Goal: Task Accomplishment & Management: Manage account settings

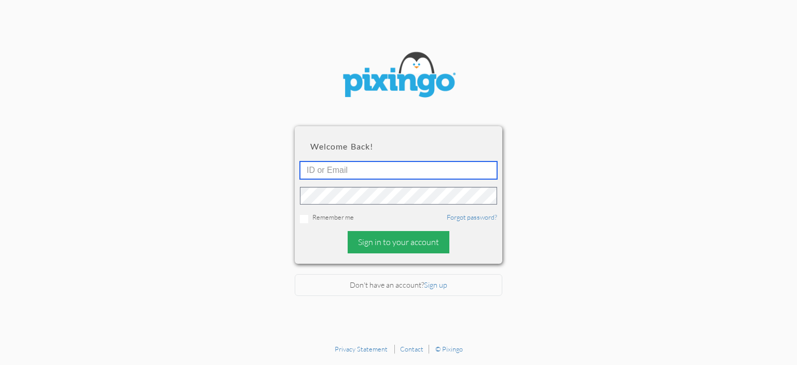
type input "Docfaulkner@gmail.com"
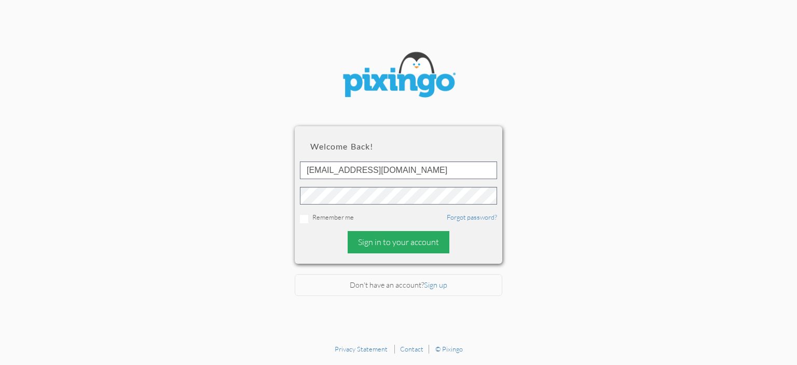
click at [411, 245] on div "Sign in to your account" at bounding box center [399, 242] width 102 height 22
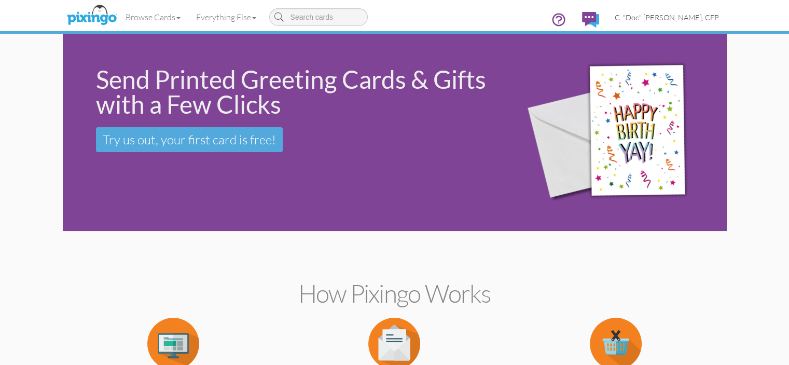
click at [719, 18] on span "C. "Doc" [PERSON_NAME], CFP" at bounding box center [667, 17] width 104 height 9
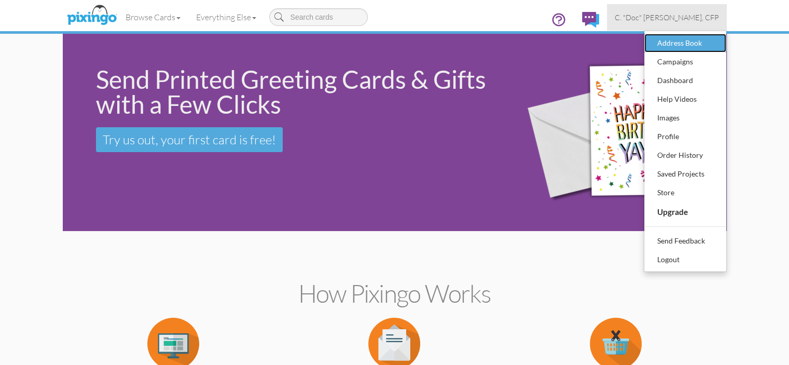
click at [716, 40] on div "Address Book" at bounding box center [685, 43] width 61 height 16
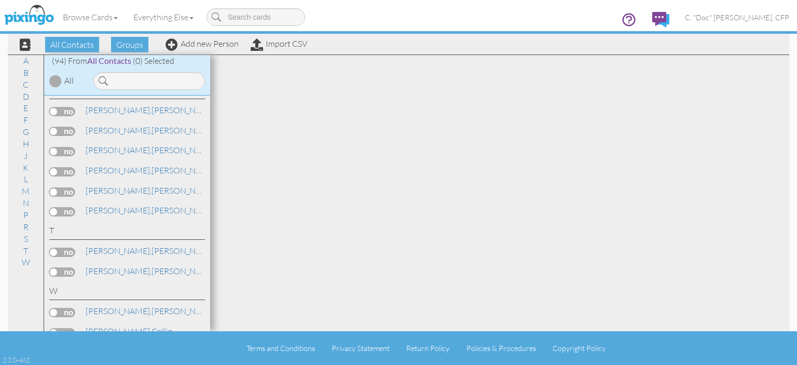
scroll to position [1989, 0]
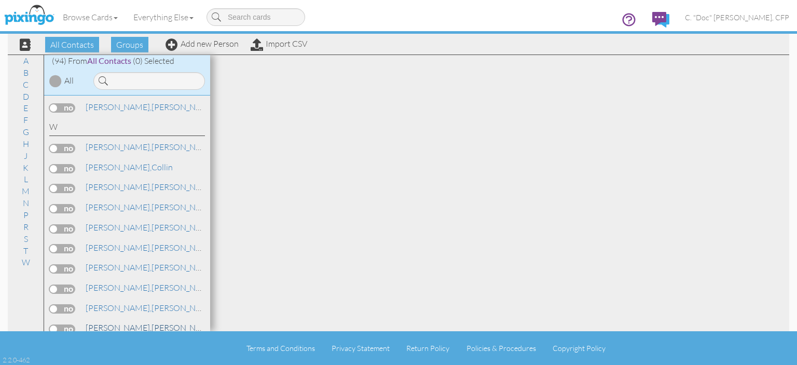
click at [98, 322] on span "[PERSON_NAME]," at bounding box center [119, 327] width 66 height 10
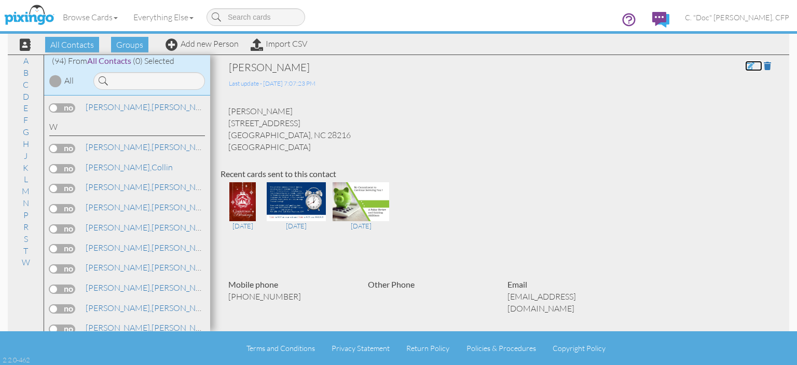
click at [745, 67] on span at bounding box center [749, 66] width 9 height 8
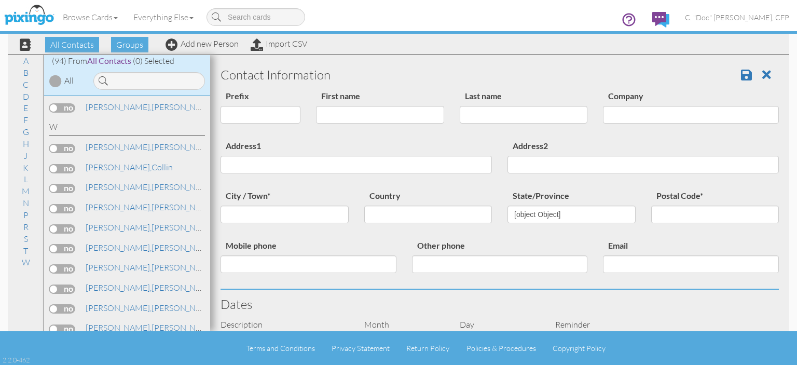
type input "[PERSON_NAME]"
type input "Wright"
type input "[STREET_ADDRESS]"
type input "Charlotte"
type input "28216"
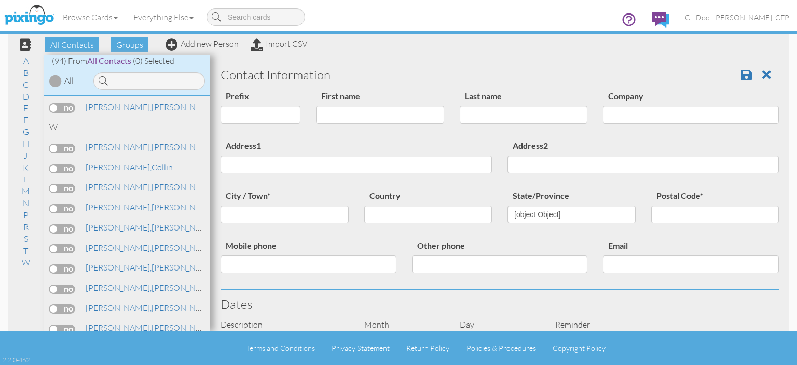
type input "[PHONE_NUMBER]"
type input "[EMAIL_ADDRESS][DOMAIN_NAME]"
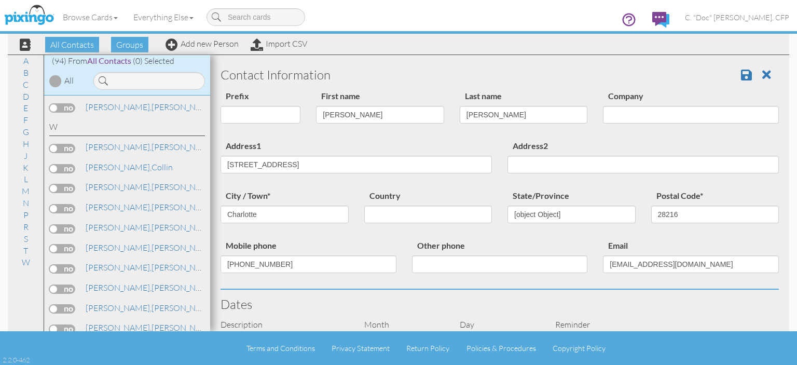
select select "object:816"
select select "object:815"
select select "object:821"
select select "object:833"
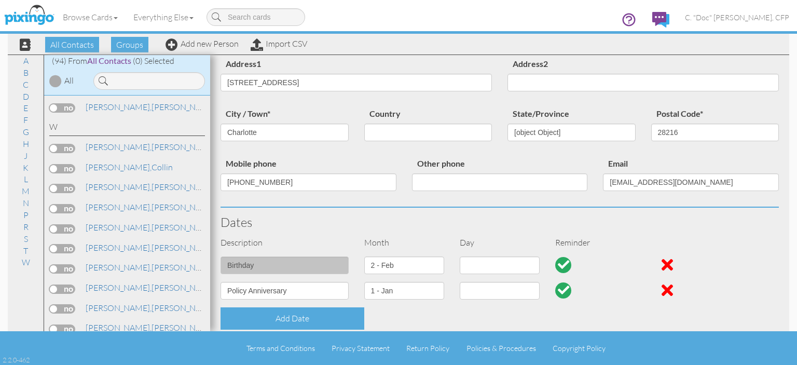
select select "object:839"
select select "object:1084"
select select "number:17"
select select "number:5"
select select "number:3"
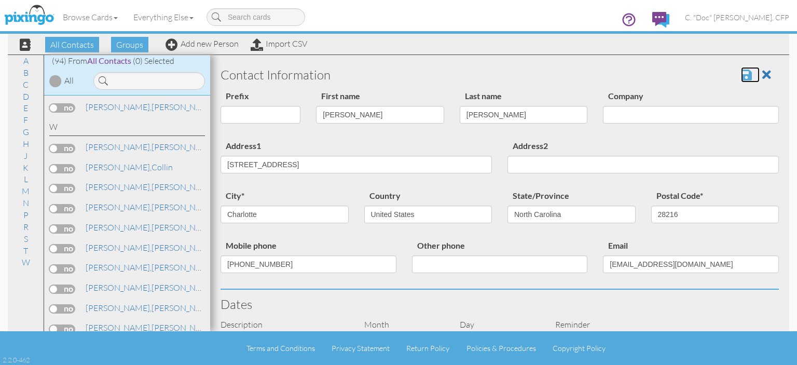
click at [741, 76] on span at bounding box center [746, 75] width 11 height 12
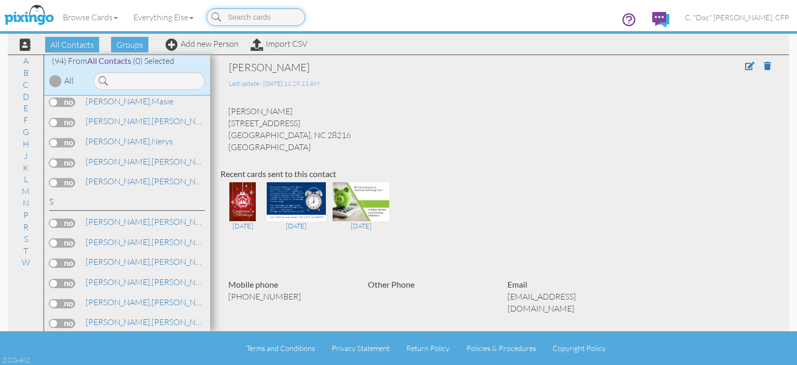
scroll to position [1677, 0]
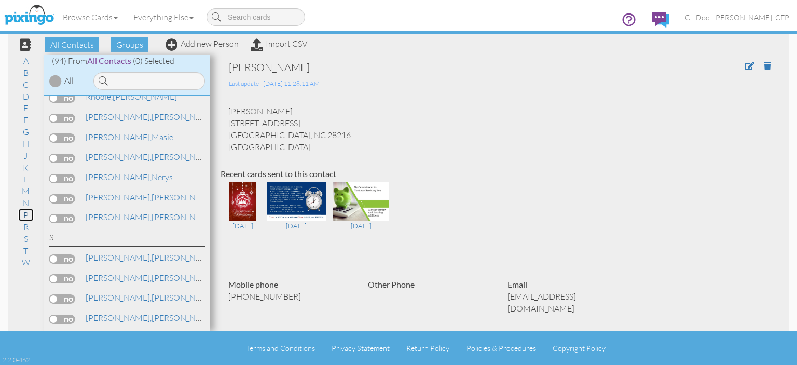
click at [26, 216] on link "P" at bounding box center [26, 215] width 16 height 12
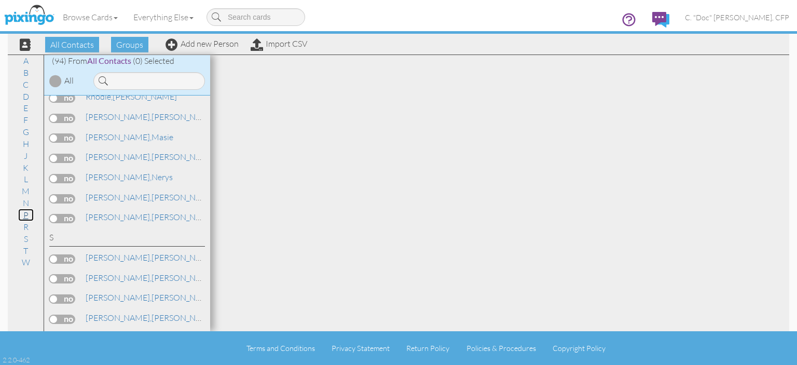
scroll to position [1472, 0]
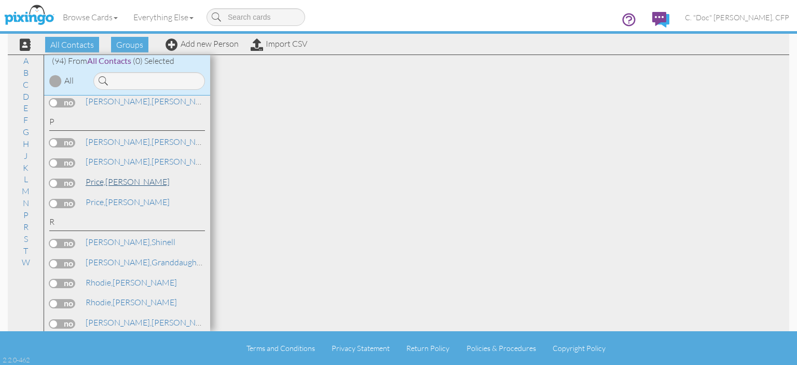
click at [99, 176] on span "Price," at bounding box center [96, 181] width 20 height 10
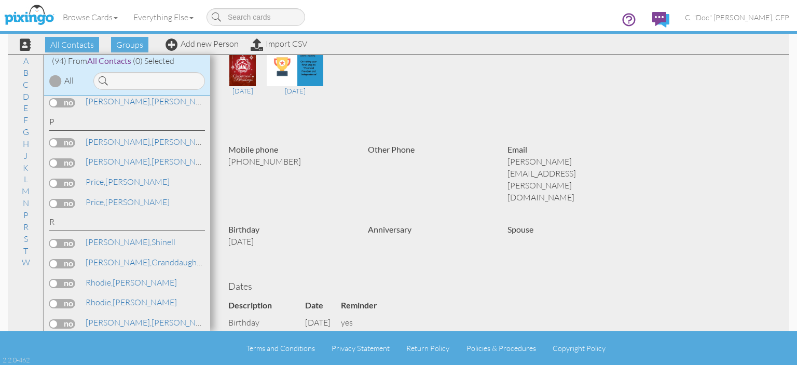
scroll to position [156, 0]
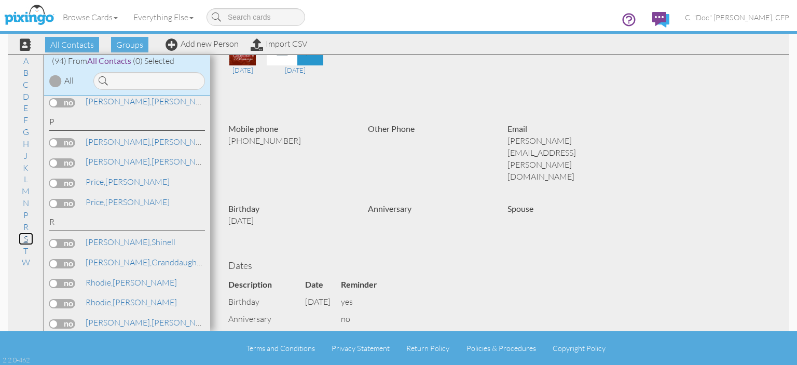
click at [25, 239] on link "S" at bounding box center [26, 238] width 15 height 12
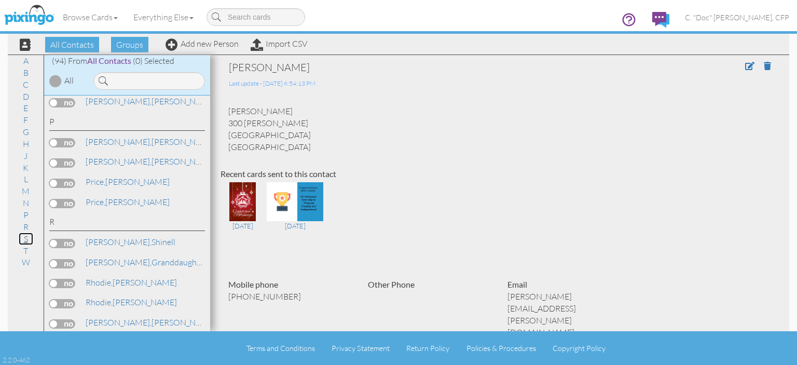
scroll to position [1789, 0]
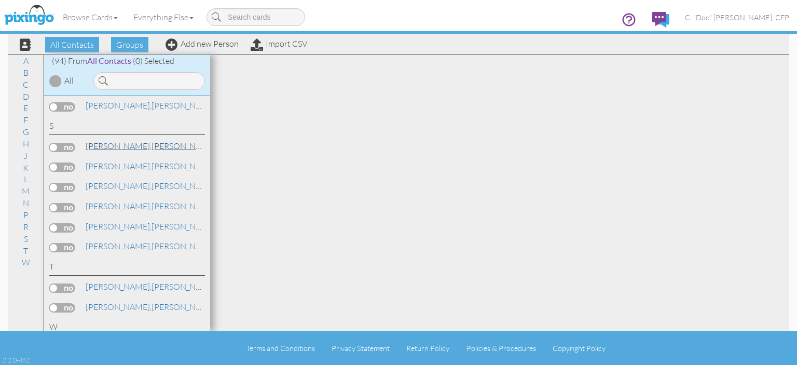
click at [112, 140] on link "Salley, Rebecca" at bounding box center [151, 146] width 132 height 12
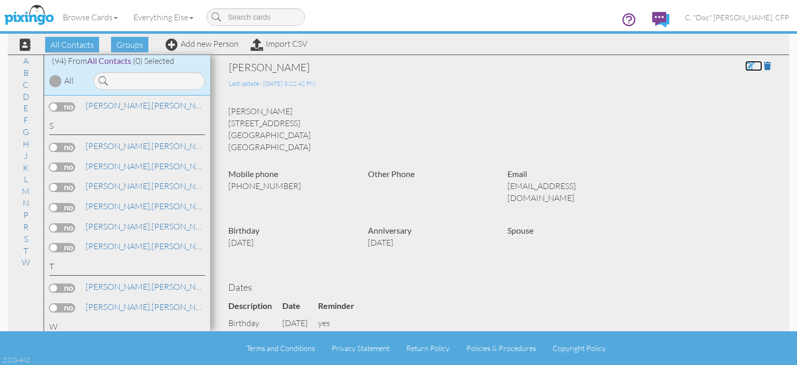
click at [745, 67] on span at bounding box center [749, 66] width 9 height 8
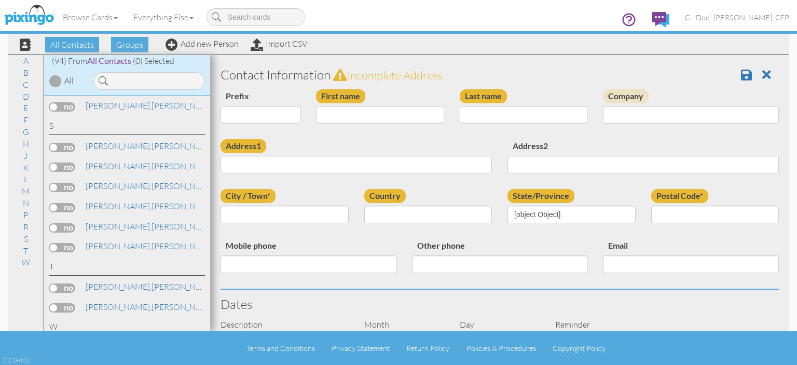
scroll to position [259, 0]
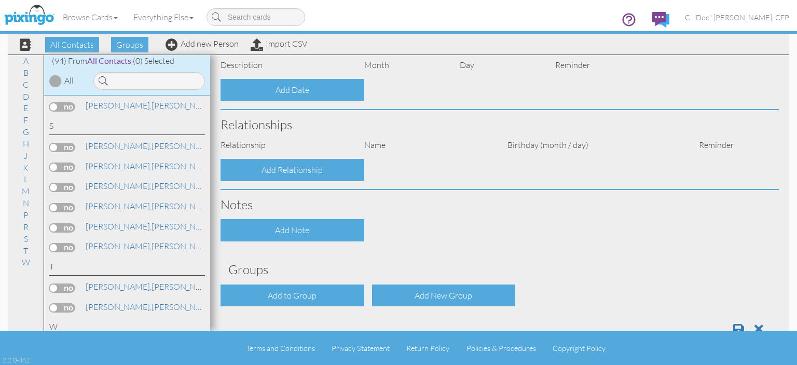
type input "[PERSON_NAME]"
type input "Salley"
type input "16 Auburn Street"
type input "Greenville"
type input "29609"
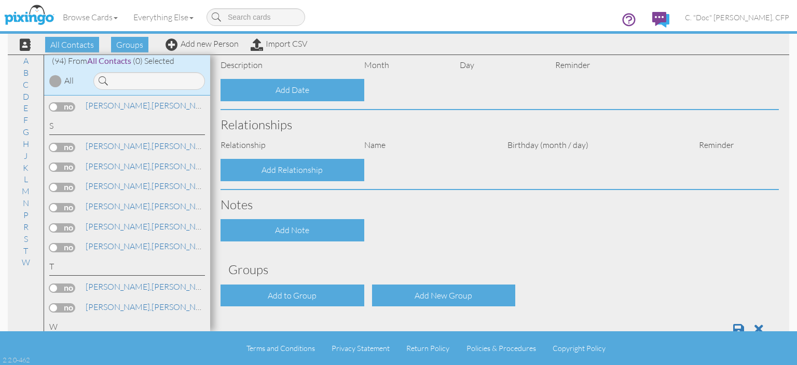
type input "864-626-7290"
type input "rebeccasalley05@gmail.com"
select select "object:582"
select select "object:827"
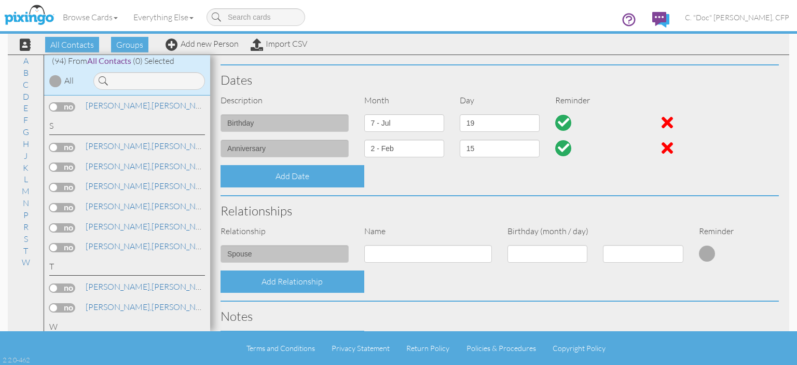
scroll to position [208, 0]
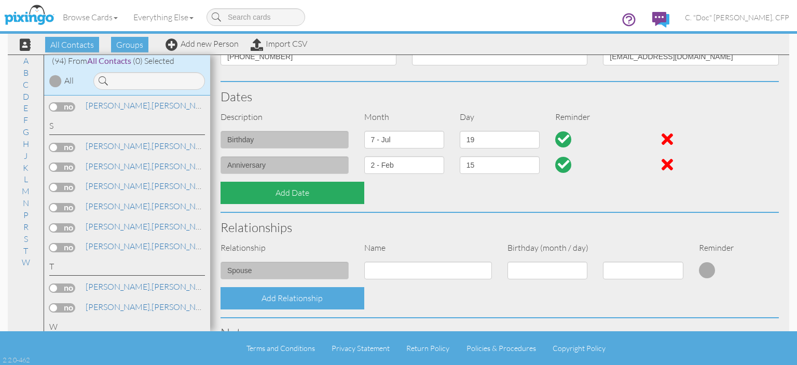
click at [249, 191] on div "Add Date" at bounding box center [293, 193] width 144 height 22
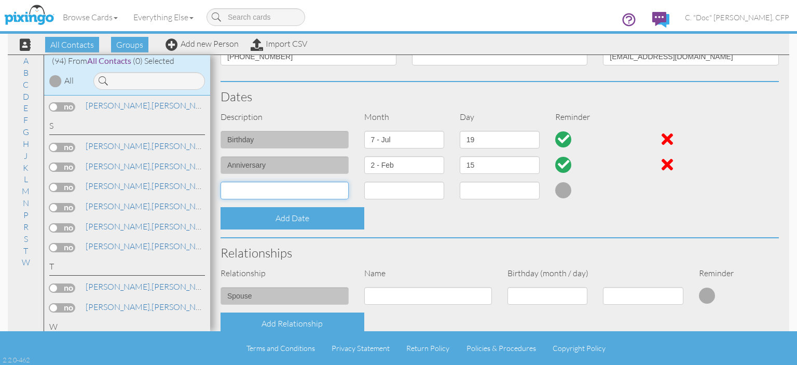
click at [249, 188] on input at bounding box center [285, 191] width 128 height 18
click at [226, 190] on input "Policy Anniversary" at bounding box center [285, 191] width 128 height 18
type input "Life Policy Anniversary"
click at [434, 189] on select "1 - Jan 2 - Feb 3 - Mar 4 - Apr 5 - May 6 - Jun 7 - Jul 8 - Aug 9 - Sep 10 - Oc…" at bounding box center [404, 191] width 80 height 18
select select "object:567"
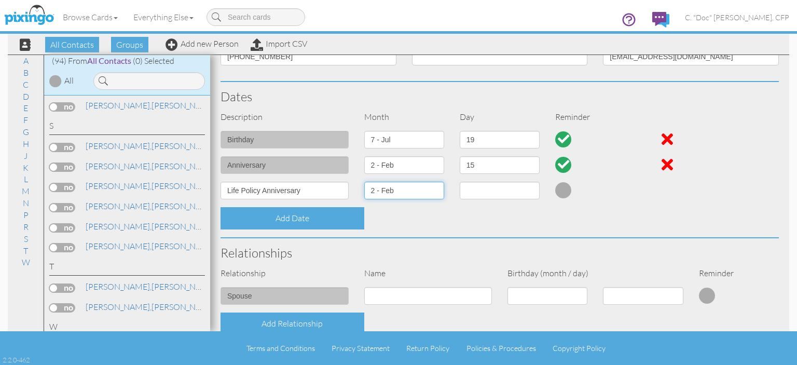
click at [364, 182] on select "1 - Jan 2 - Feb 3 - Mar 4 - Apr 5 - May 6 - Jun 7 - Jul 8 - Aug 9 - Sep 10 - Oc…" at bounding box center [404, 191] width 80 height 18
click at [489, 188] on select "1 2 3 4 5 6 7 8 9 10 11 12 13 14 15 16 17 18 19 20 21 22 23 24 25 26 27 28 29" at bounding box center [500, 191] width 80 height 18
select select "number:15"
click at [460, 182] on select "1 2 3 4 5 6 7 8 9 10 11 12 13 14 15 16 17 18 19 20 21 22 23 24 25 26 27 28 29" at bounding box center [500, 191] width 80 height 18
click at [662, 166] on div at bounding box center [667, 164] width 11 height 17
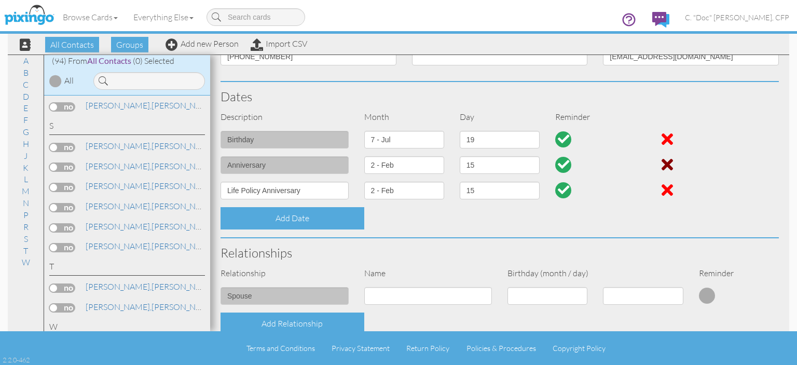
select select "?"
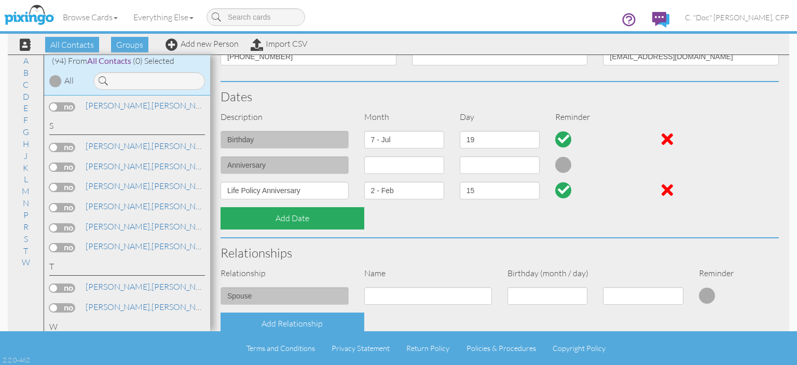
click at [306, 215] on div "Add Date" at bounding box center [293, 218] width 144 height 22
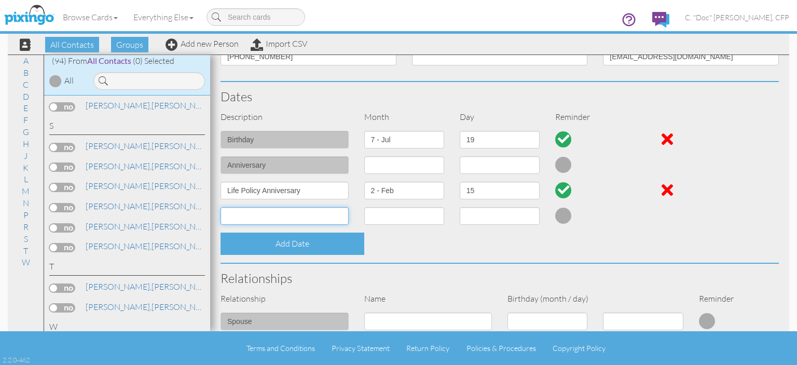
click at [306, 215] on input at bounding box center [285, 216] width 128 height 18
type input "Annuity Anniversary"
click at [420, 220] on select "1 - Jan 2 - Feb 3 - Mar 4 - Apr 5 - May 6 - Jun 7 - Jul 8 - Aug 9 - Sep 10 - Oc…" at bounding box center [404, 216] width 80 height 18
select select "object:567"
click at [364, 207] on select "1 - Jan 2 - Feb 3 - Mar 4 - Apr 5 - May 6 - Jun 7 - Jul 8 - Aug 9 - Sep 10 - Oc…" at bounding box center [404, 216] width 80 height 18
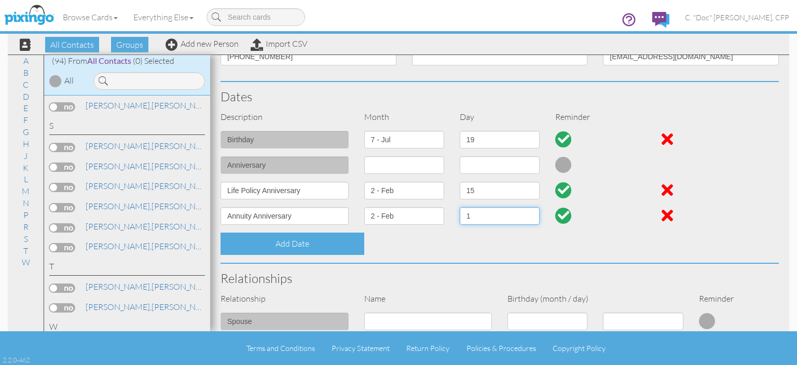
click at [475, 217] on select "1 2 3 4 5 6 7 8 9 10 11 12 13 14 15 16 17 18 19 20 21 22 23 24 25 26 27 28 29" at bounding box center [500, 216] width 80 height 18
select select "number:10"
click at [460, 207] on select "1 2 3 4 5 6 7 8 9 10 11 12 13 14 15 16 17 18 19 20 21 22 23 24 25 26 27 28 29" at bounding box center [500, 216] width 80 height 18
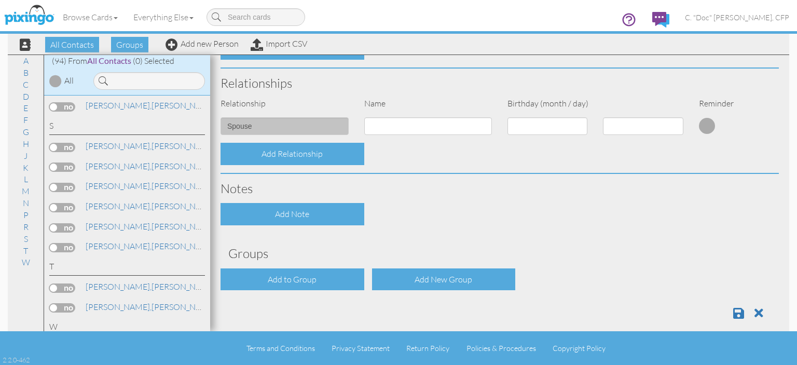
scroll to position [414, 0]
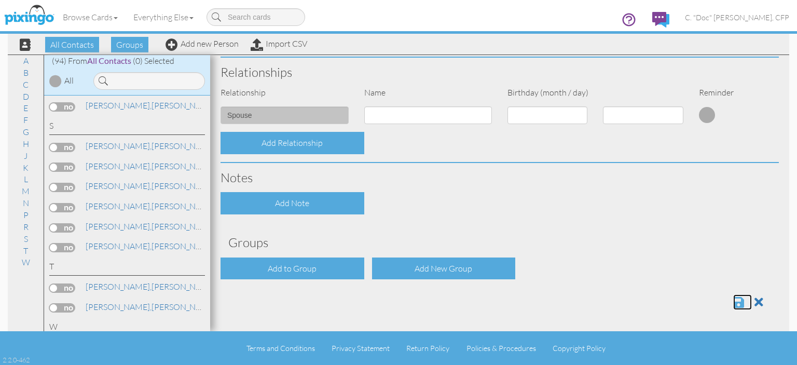
click at [733, 304] on span at bounding box center [738, 302] width 11 height 12
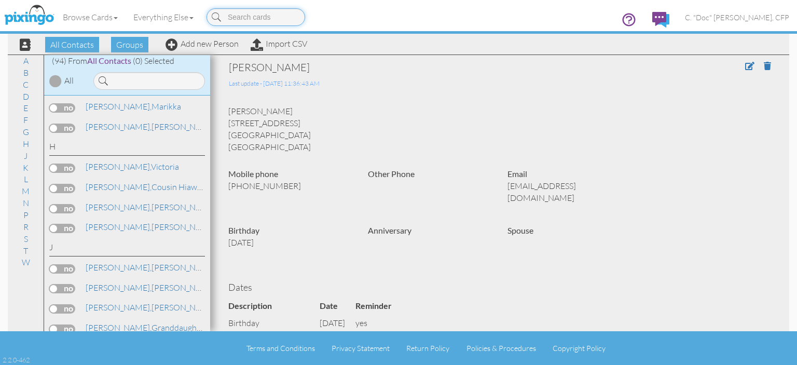
scroll to position [750, 0]
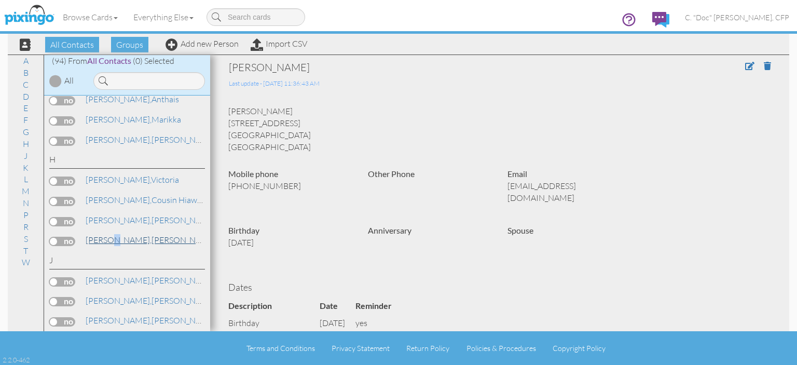
click at [112, 235] on span "[PERSON_NAME]," at bounding box center [119, 240] width 66 height 10
click at [745, 66] on span at bounding box center [749, 66] width 9 height 8
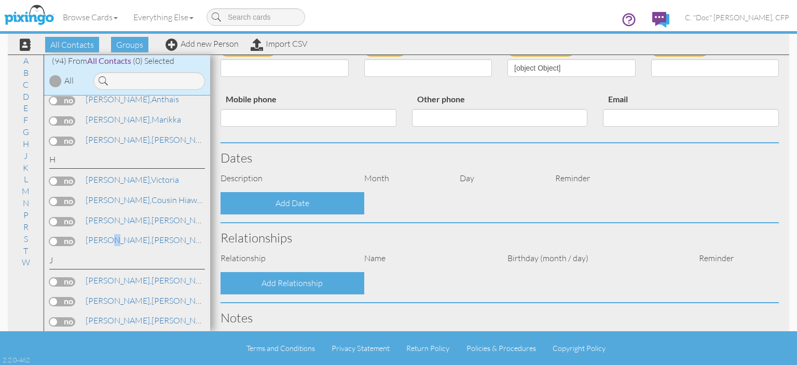
scroll to position [259, 0]
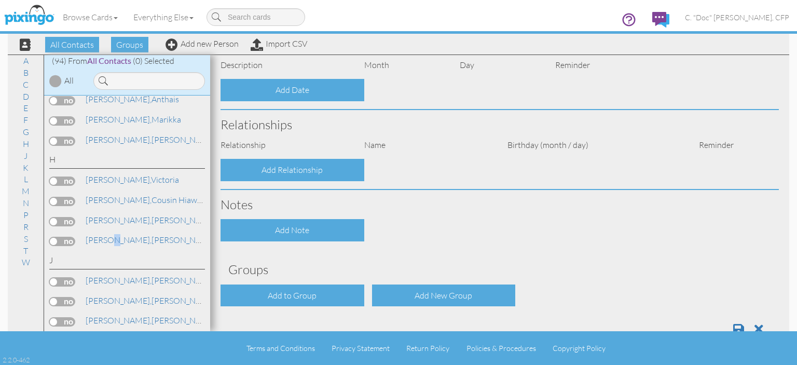
type input "[PERSON_NAME]"
type input "Huntley"
type input "7341 Icon Way"
type input "Charlotte"
type input "28216"
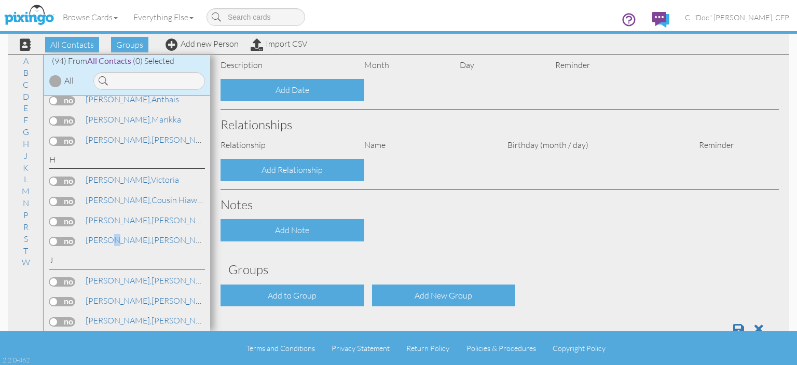
type input "704-713-2716"
type input "mlkhuntley@gmail.com"
select select "object:550"
select select "object:795"
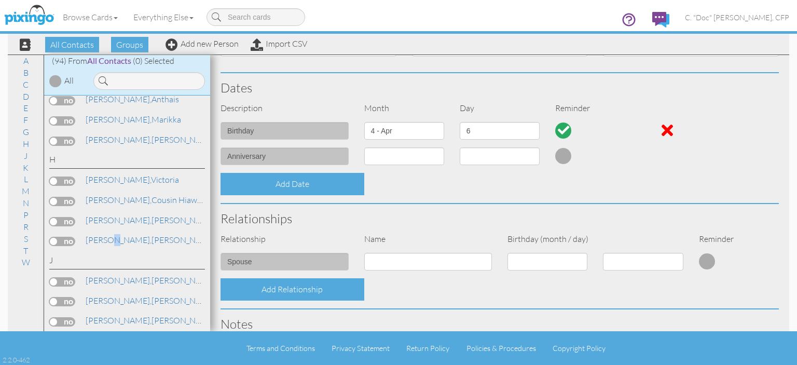
scroll to position [208, 0]
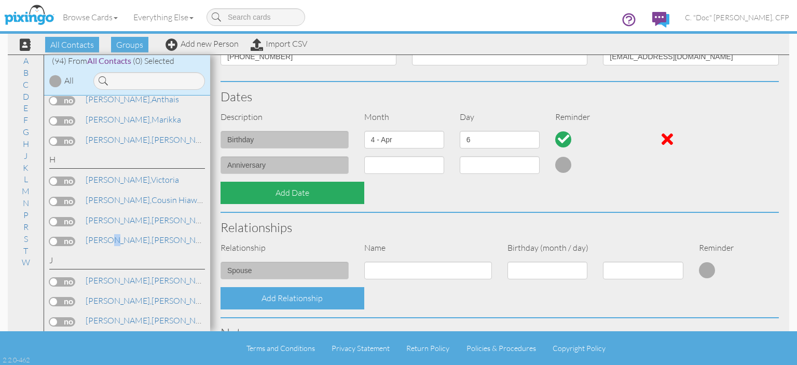
click at [277, 198] on div "Add Date" at bounding box center [293, 193] width 144 height 22
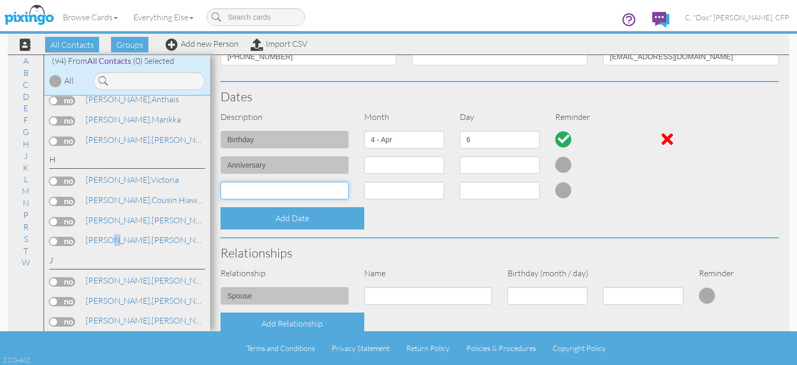
click at [273, 193] on input at bounding box center [285, 191] width 128 height 18
type input "Life Policy Anniversary"
click at [378, 190] on select "1 - [DATE] - [DATE] - [DATE] - [DATE] - [DATE] - [DATE] - [DATE] - [DATE] - [DA…" at bounding box center [404, 191] width 80 height 18
select select "object:537"
click at [364, 182] on select "1 - [DATE] - [DATE] - [DATE] - [DATE] - [DATE] - [DATE] - [DATE] - [DATE] - [DA…" at bounding box center [404, 191] width 80 height 18
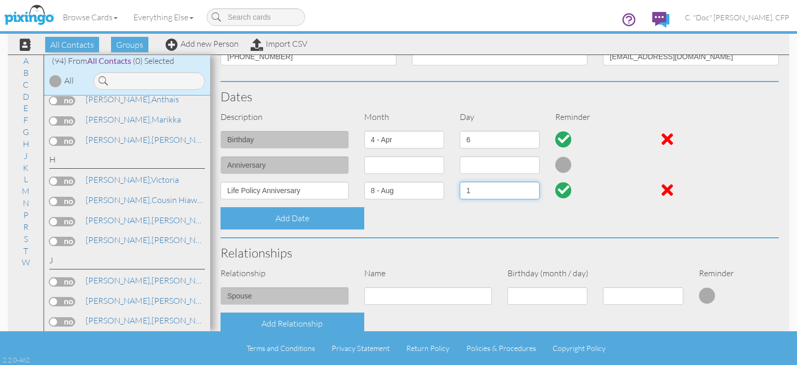
click at [481, 193] on select "1 2 3 4 5 6 7 8 9 10 11 12 13 14 15 16 17 18 19 20 21 22 23 24 25 26 27 28 29 3…" at bounding box center [500, 191] width 80 height 18
select select "number:12"
click at [460, 182] on select "1 2 3 4 5 6 7 8 9 10 11 12 13 14 15 16 17 18 19 20 21 22 23 24 25 26 27 28 29 3…" at bounding box center [500, 191] width 80 height 18
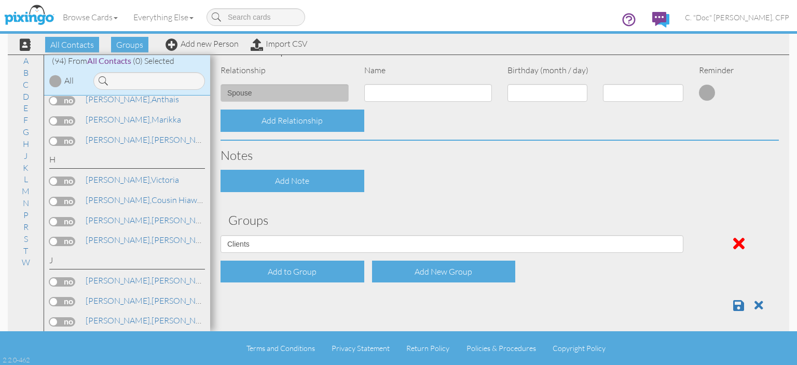
scroll to position [414, 0]
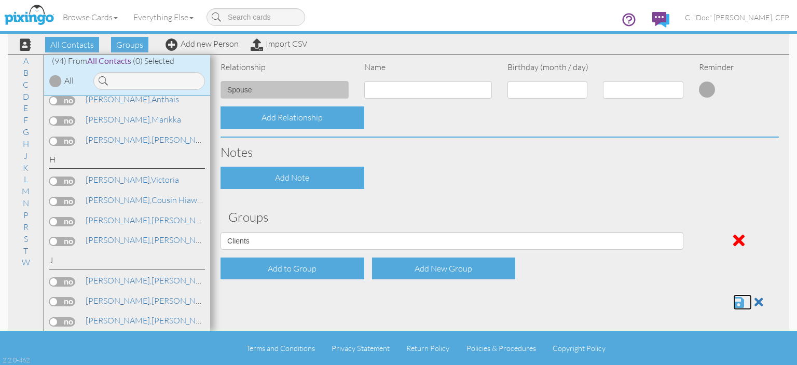
click at [733, 304] on span at bounding box center [738, 302] width 11 height 12
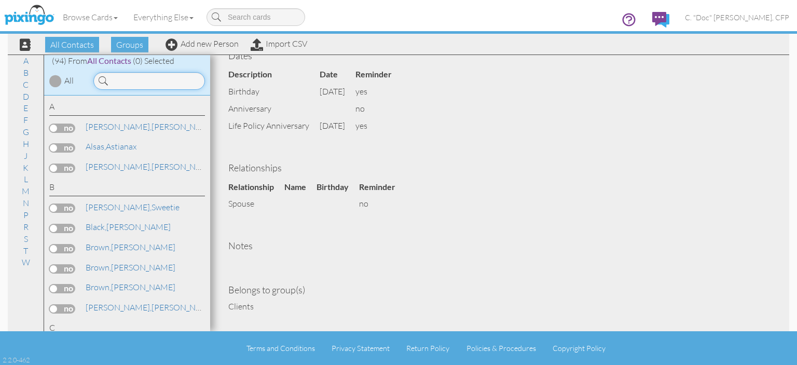
click at [145, 83] on input at bounding box center [149, 81] width 112 height 18
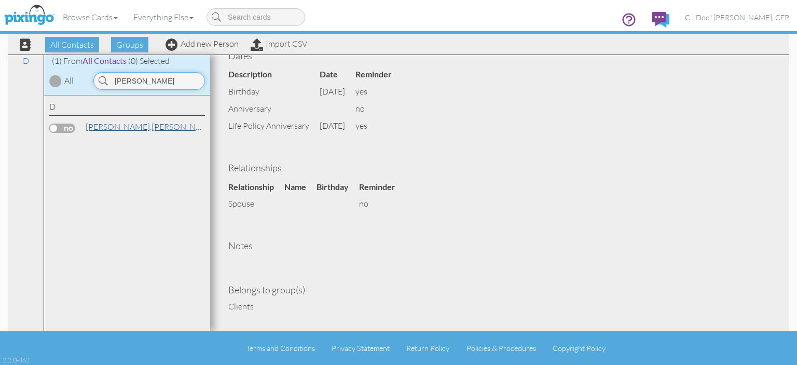
type input "dani"
click at [95, 128] on span "[PERSON_NAME]," at bounding box center [119, 126] width 66 height 10
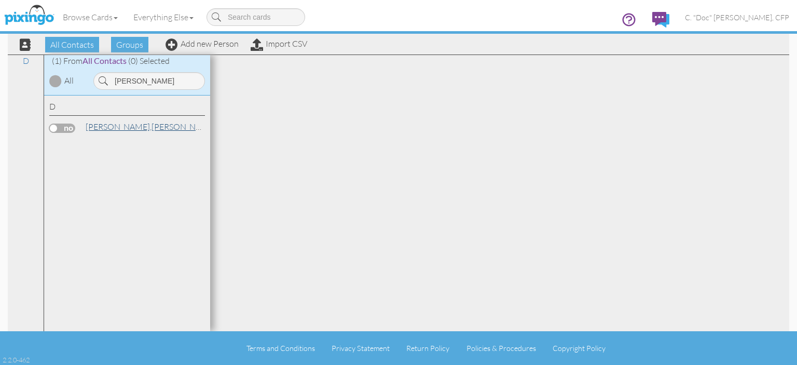
click at [95, 127] on span "[PERSON_NAME]," at bounding box center [119, 126] width 66 height 10
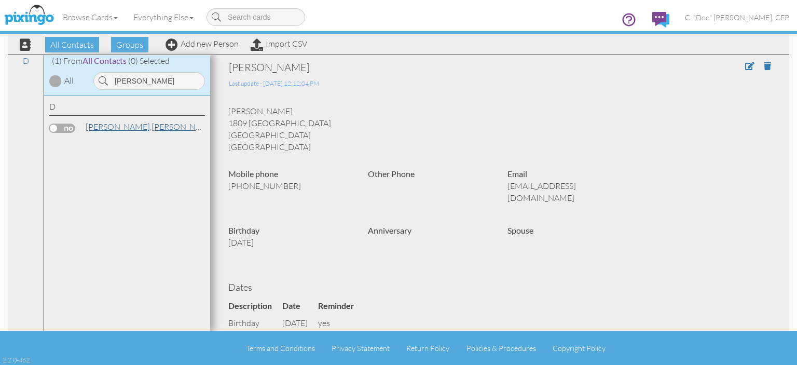
click at [109, 128] on span "[PERSON_NAME]," at bounding box center [119, 126] width 66 height 10
click at [745, 70] on span at bounding box center [749, 66] width 9 height 8
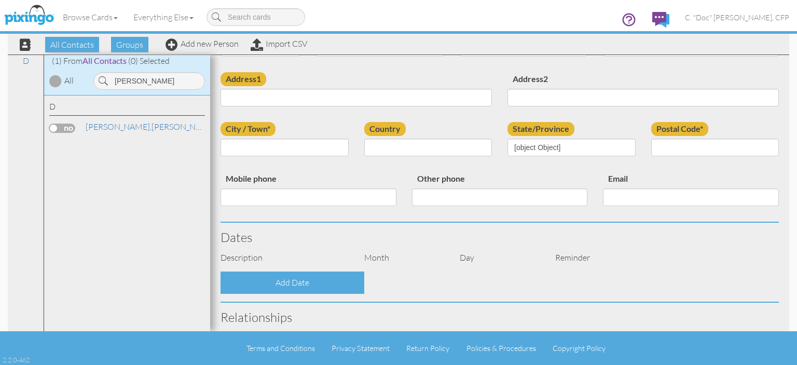
scroll to position [156, 0]
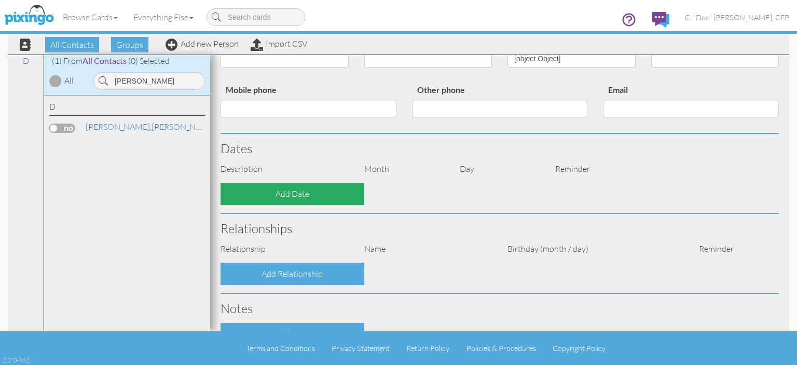
type input "[PERSON_NAME]"
type input "Daniels"
type input "1809 Hampton Forest"
type input "Concord"
type input "28027"
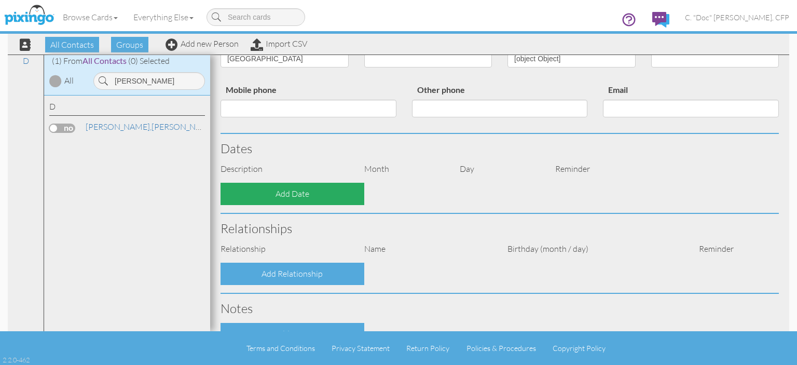
type input "704-222-7533"
type input "daviddaniels55@myyahoo.com"
select select "object:569"
select select "object:814"
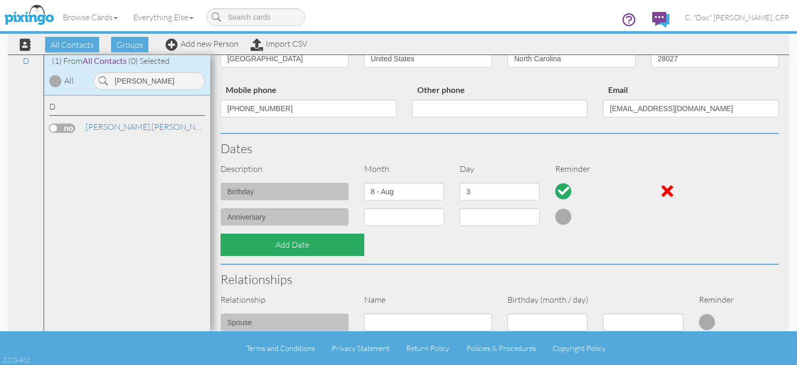
scroll to position [259, 0]
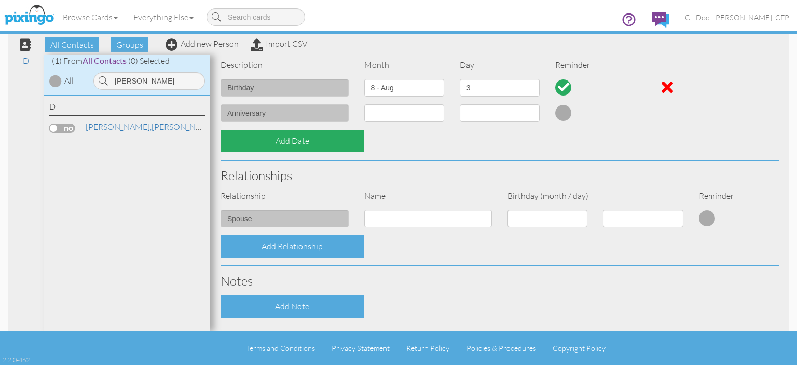
click at [280, 143] on div "Add Date" at bounding box center [293, 141] width 144 height 22
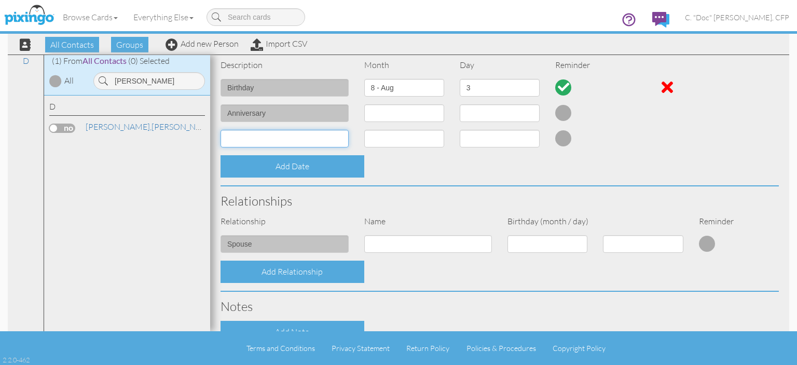
click at [249, 140] on input at bounding box center [285, 139] width 128 height 18
drag, startPoint x: 318, startPoint y: 138, endPoint x: 323, endPoint y: 134, distance: 5.6
click at [319, 136] on input "Life Policy Annivefrsary" at bounding box center [285, 139] width 128 height 18
type input "Life Policy Anniversary"
click at [384, 134] on select "1 - [DATE] - [DATE] - [DATE] - [DATE] - [DATE] - [DATE] - [DATE] - [DATE] - [DA…" at bounding box center [404, 139] width 80 height 18
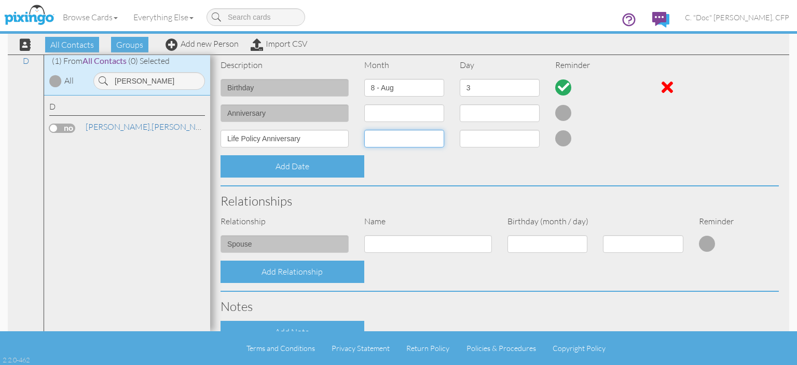
select select "object:556"
click at [364, 130] on select "1 - [DATE] - [DATE] - [DATE] - [DATE] - [DATE] - [DATE] - [DATE] - [DATE] - [DA…" at bounding box center [404, 139] width 80 height 18
select select "number:1"
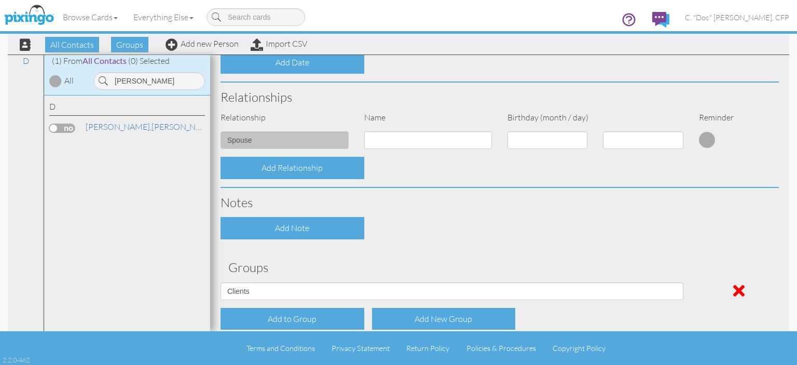
scroll to position [414, 0]
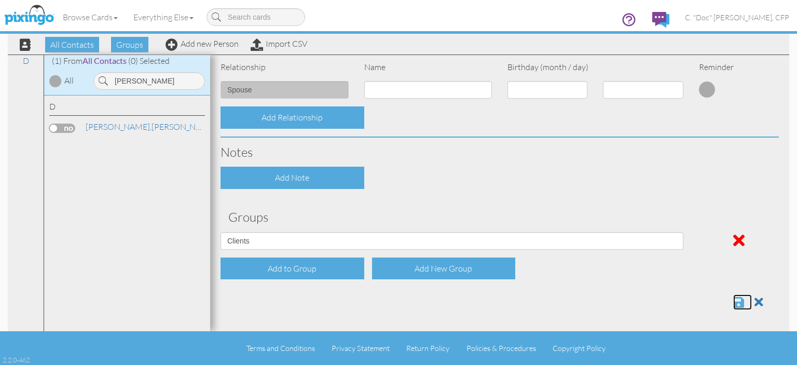
click at [733, 304] on span at bounding box center [738, 302] width 11 height 12
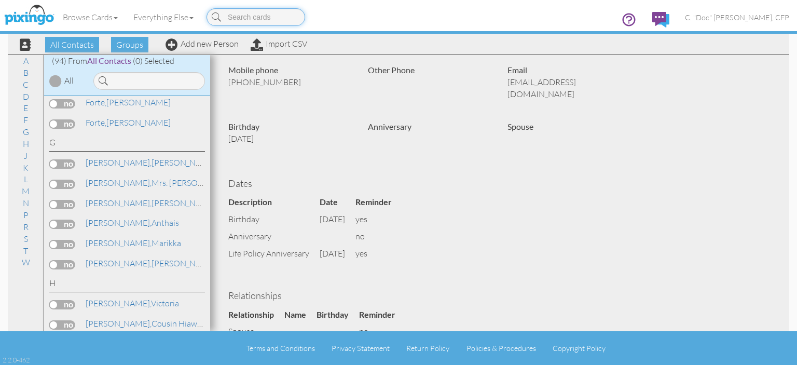
scroll to position [763, 0]
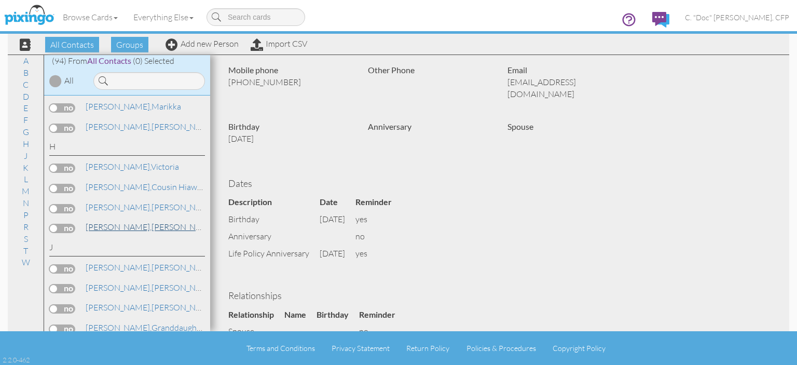
click at [114, 222] on span "[PERSON_NAME]," at bounding box center [119, 227] width 66 height 10
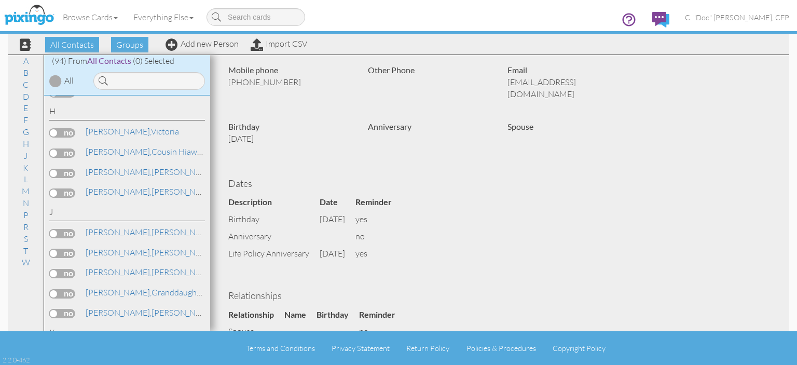
scroll to position [841, 0]
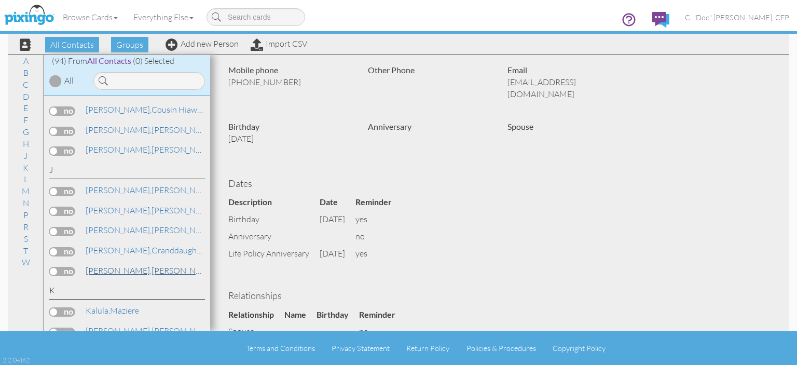
click at [91, 265] on span "[PERSON_NAME]," at bounding box center [119, 270] width 66 height 10
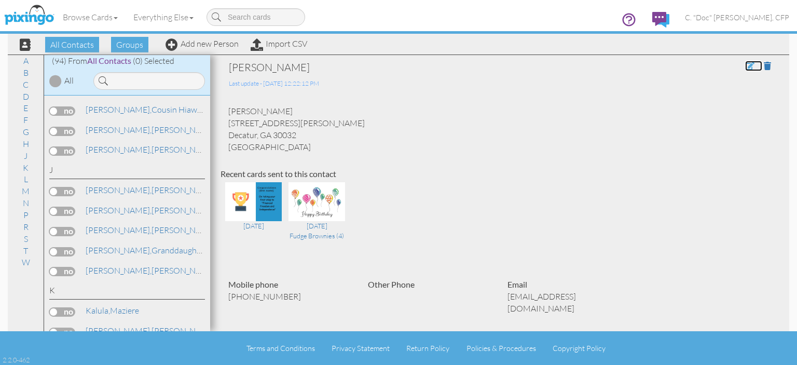
click at [745, 64] on span at bounding box center [749, 66] width 9 height 8
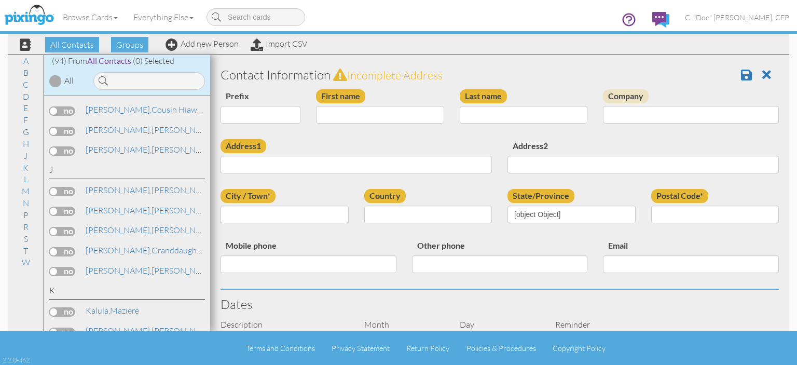
scroll to position [104, 0]
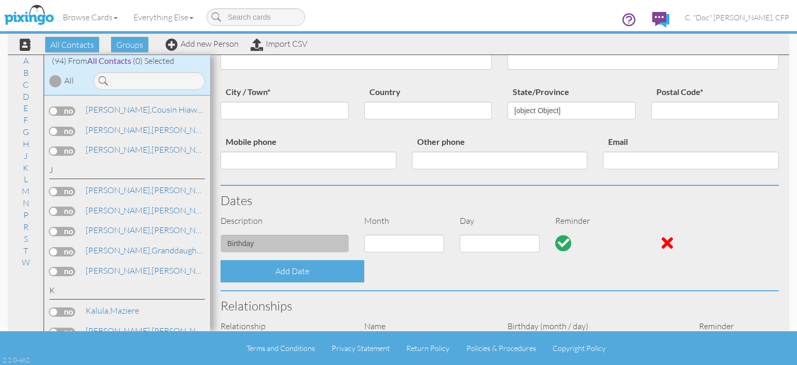
type input "[PERSON_NAME]"
type input "Jones-Holley"
type input "1629 Austin Meadows Drive"
type input "Decatur"
type input "30032"
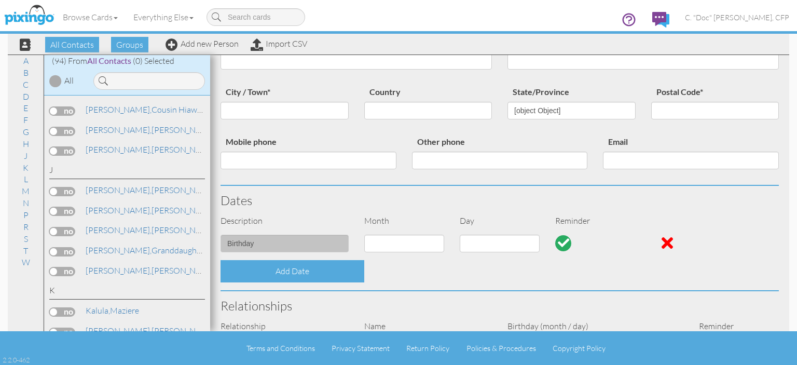
type input "770-744-7763"
type input "holleyjan624@gmail.com"
select select "object:560"
select select "object:569"
select select "object:575"
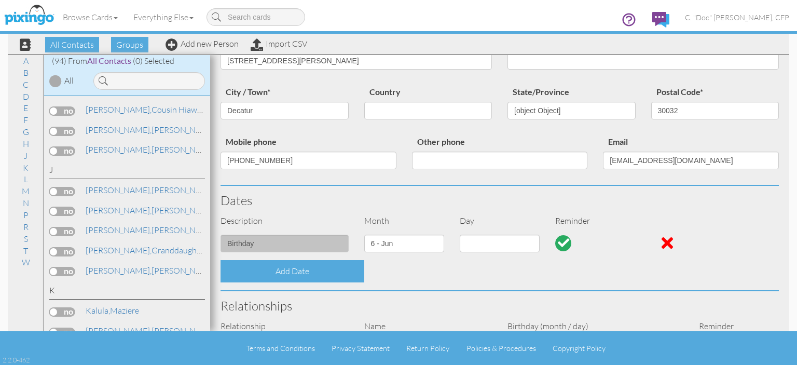
select select "object:820"
select select "number:24"
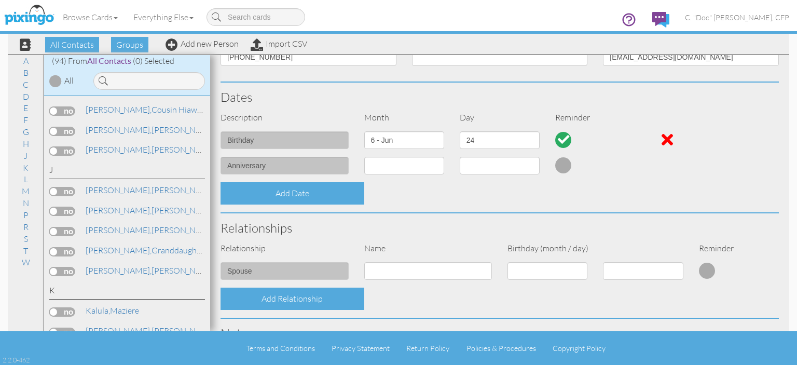
scroll to position [208, 0]
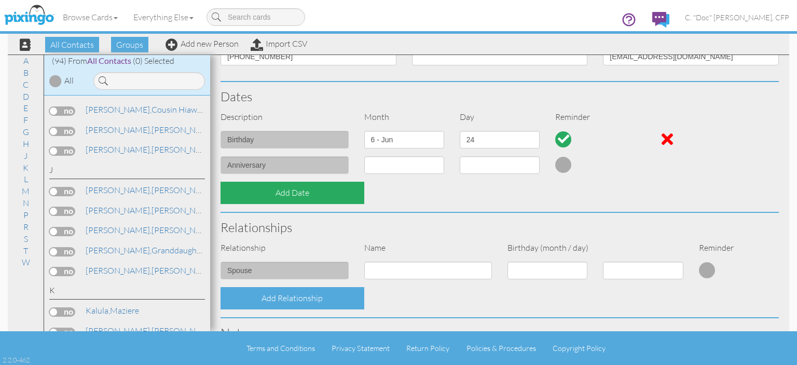
click at [290, 197] on div "Add Date" at bounding box center [293, 193] width 144 height 22
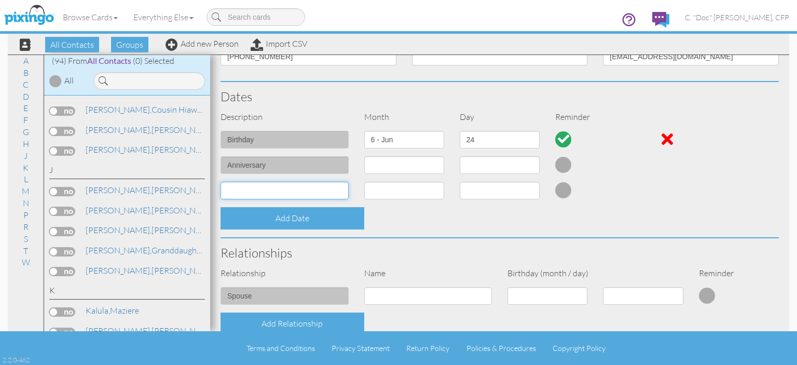
click at [280, 184] on input at bounding box center [285, 191] width 128 height 18
type input "Life Policy Anniversary"
click at [407, 190] on select "1 - Jan 2 - Feb 3 - Mar 4 - Apr 5 - May 6 - Jun 7 - Jul 8 - Aug 9 - Sep 10 - Oc…" at bounding box center [404, 191] width 80 height 18
select select "object:563"
click at [364, 182] on select "1 - Jan 2 - Feb 3 - Mar 4 - Apr 5 - May 6 - Jun 7 - Jul 8 - Aug 9 - Sep 10 - Oc…" at bounding box center [404, 191] width 80 height 18
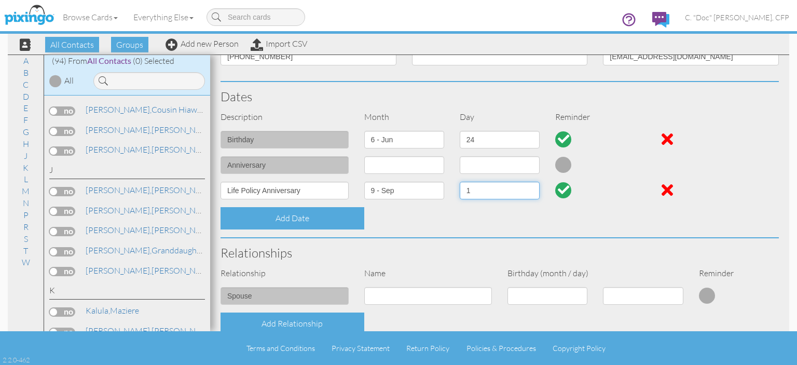
click at [474, 190] on select "1 2 3 4 5 6 7 8 9 10 11 12 13 14 15 16 17 18 19 20 21 22 23 24 25 26 27 28 29 30" at bounding box center [500, 191] width 80 height 18
select select "number:4"
click at [460, 182] on select "1 2 3 4 5 6 7 8 9 10 11 12 13 14 15 16 17 18 19 20 21 22 23 24 25 26 27 28 29 30" at bounding box center [500, 191] width 80 height 18
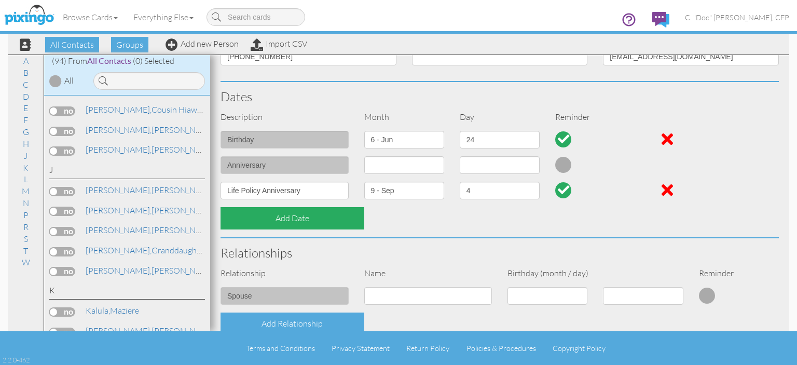
click at [308, 218] on div "Add Date" at bounding box center [293, 218] width 144 height 22
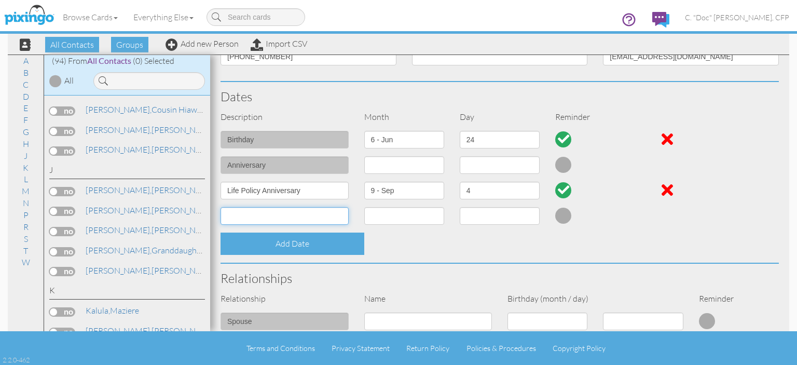
click at [300, 217] on input at bounding box center [285, 216] width 128 height 18
type input "Annuity Policy Anniversary"
click at [412, 214] on select "1 - Jan 2 - Feb 3 - Mar 4 - Apr 5 - May 6 - Jun 7 - Jul 8 - Aug 9 - Sep 10 - Oc…" at bounding box center [404, 216] width 80 height 18
click at [421, 218] on select "1 - Jan 2 - Feb 3 - Mar 4 - Apr 5 - May 6 - Jun 7 - Jul 8 - Aug 9 - Sep 10 - Oc…" at bounding box center [404, 216] width 80 height 18
select select "object:560"
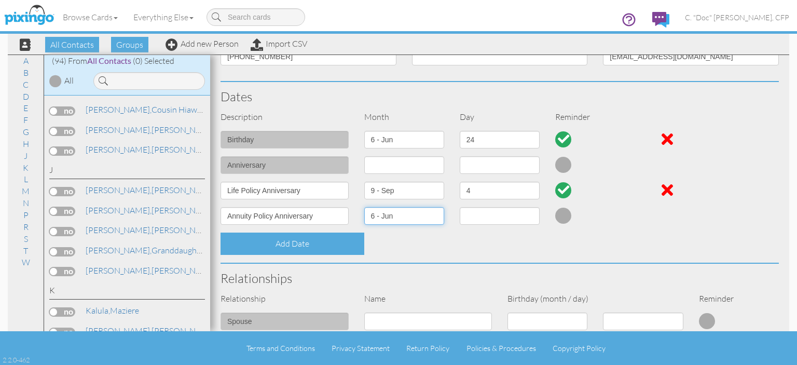
click at [364, 207] on select "1 - Jan 2 - Feb 3 - Mar 4 - Apr 5 - May 6 - Jun 7 - Jul 8 - Aug 9 - Sep 10 - Oc…" at bounding box center [404, 216] width 80 height 18
click at [468, 212] on select "1 2 3 4 5 6 7 8 9 10 11 12 13 14 15 16 17 18 19 20 21 22 23 24 25 26 27 28 29 30" at bounding box center [500, 216] width 80 height 18
select select "number:27"
click at [460, 207] on select "1 2 3 4 5 6 7 8 9 10 11 12 13 14 15 16 17 18 19 20 21 22 23 24 25 26 27 28 29 30" at bounding box center [500, 216] width 80 height 18
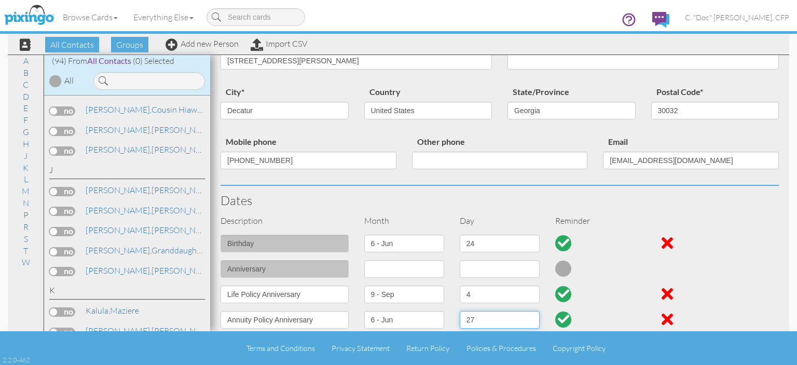
scroll to position [0, 0]
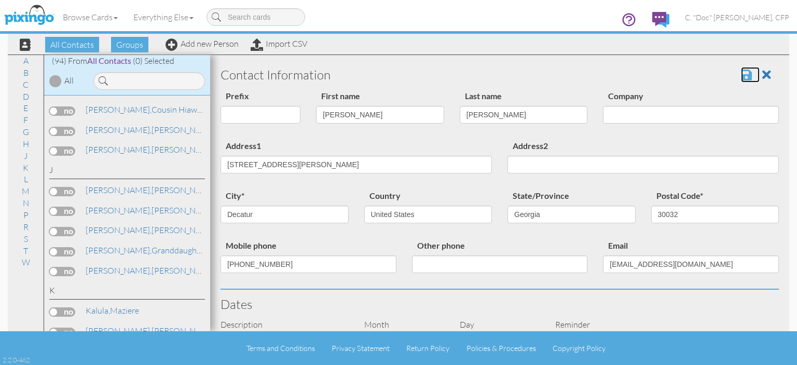
click at [741, 74] on span at bounding box center [746, 75] width 11 height 12
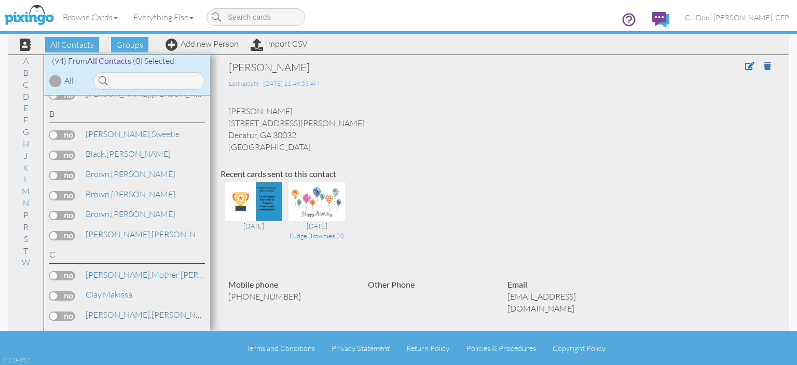
scroll to position [69, 0]
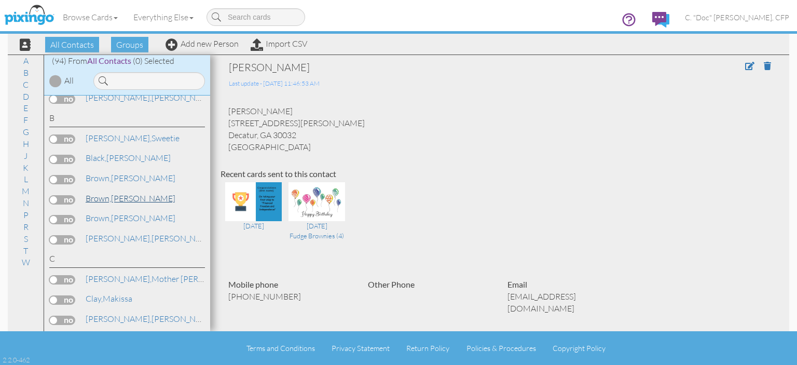
click at [121, 196] on link "Brown, Kenisha" at bounding box center [131, 198] width 92 height 12
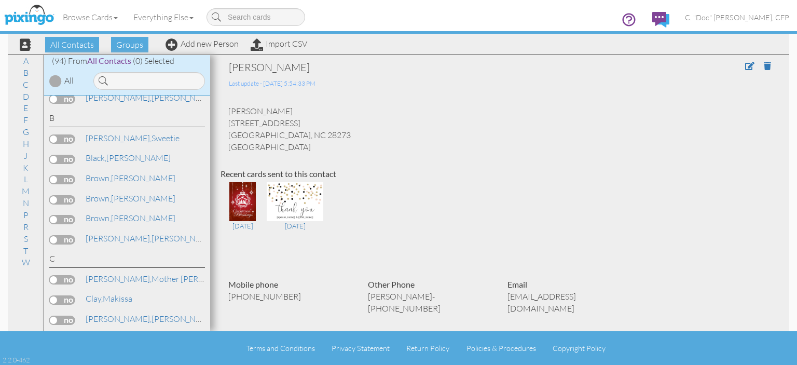
click at [53, 84] on div at bounding box center [55, 81] width 12 height 12
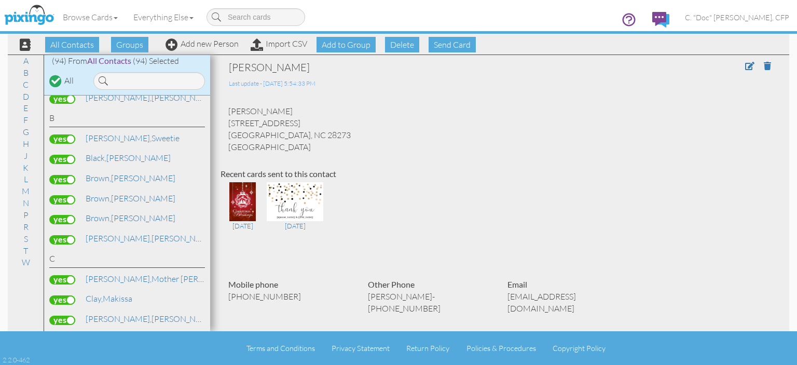
click at [52, 83] on div at bounding box center [55, 80] width 9 height 9
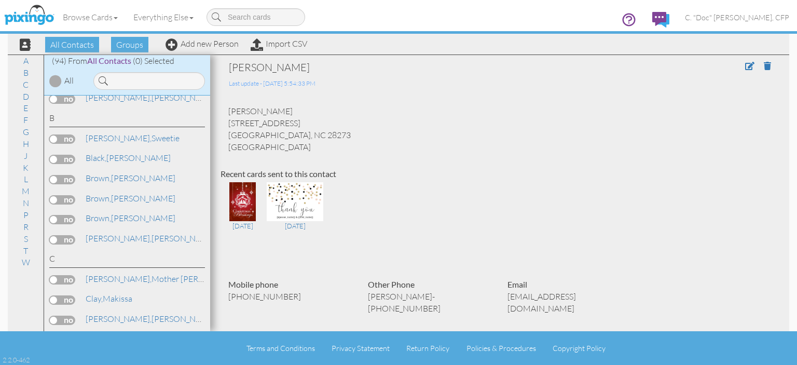
click at [105, 61] on span "All Contacts" at bounding box center [109, 61] width 44 height 10
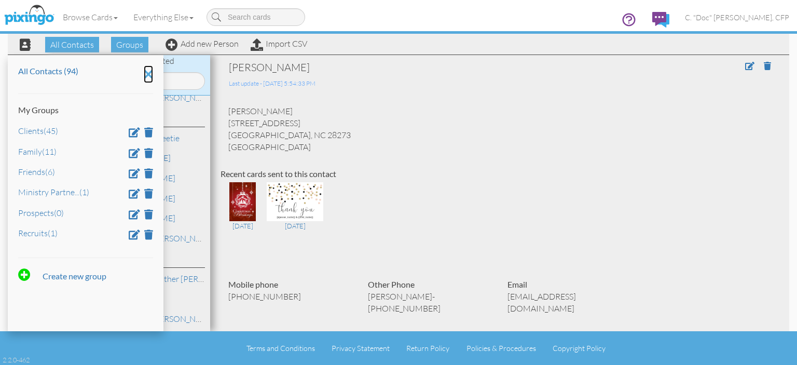
click at [145, 74] on icon at bounding box center [148, 74] width 9 height 18
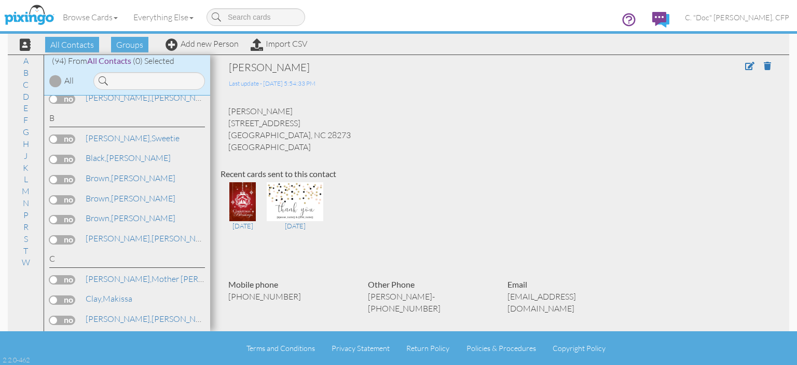
click at [53, 77] on div at bounding box center [55, 81] width 12 height 12
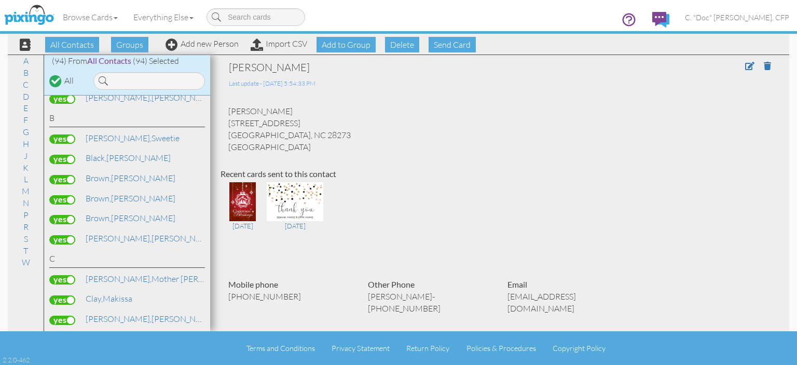
click at [53, 77] on div at bounding box center [55, 80] width 9 height 9
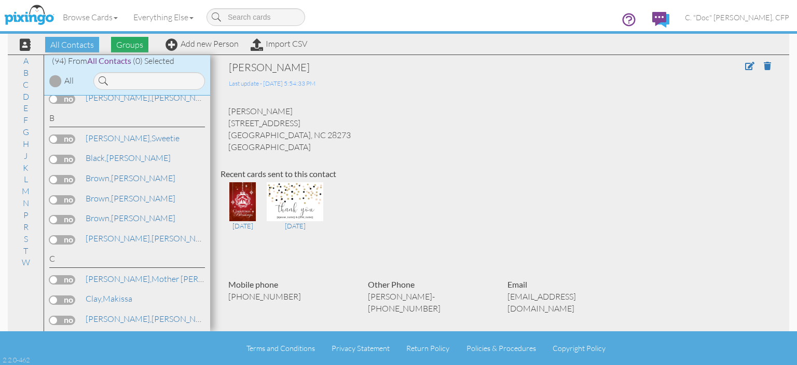
click at [137, 46] on span "Groups" at bounding box center [129, 45] width 37 height 16
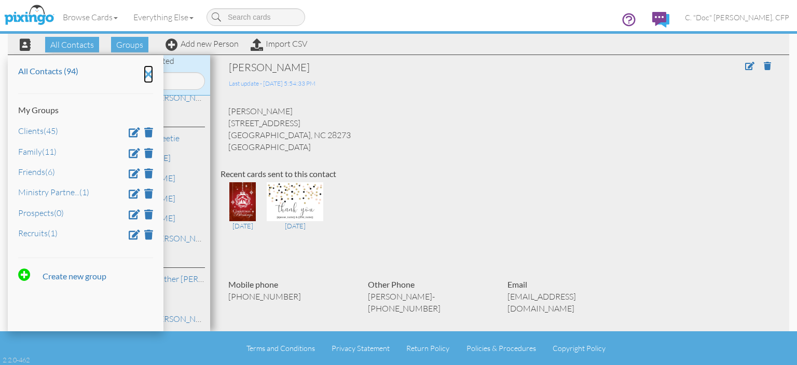
click at [146, 76] on icon at bounding box center [148, 74] width 9 height 18
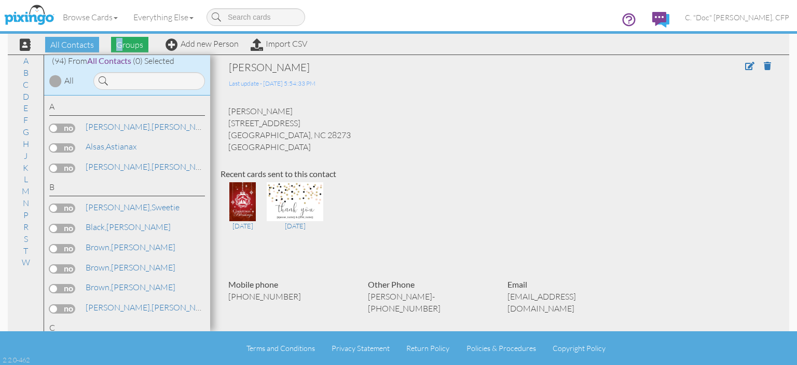
click at [119, 46] on span "Groups" at bounding box center [129, 45] width 37 height 16
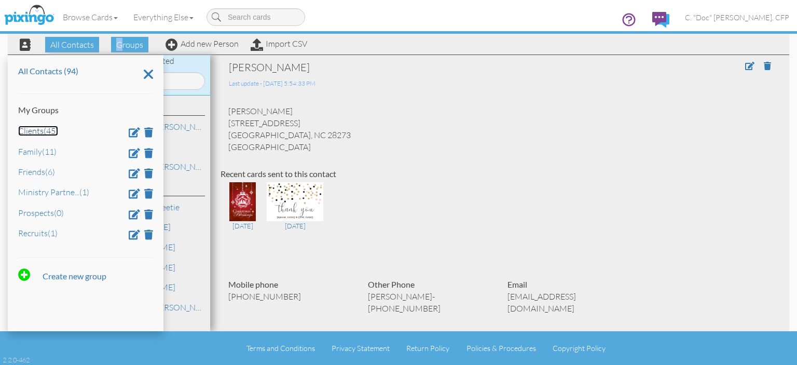
click at [35, 129] on link "Clients (45)" at bounding box center [38, 131] width 40 height 10
click at [145, 76] on icon at bounding box center [148, 74] width 9 height 18
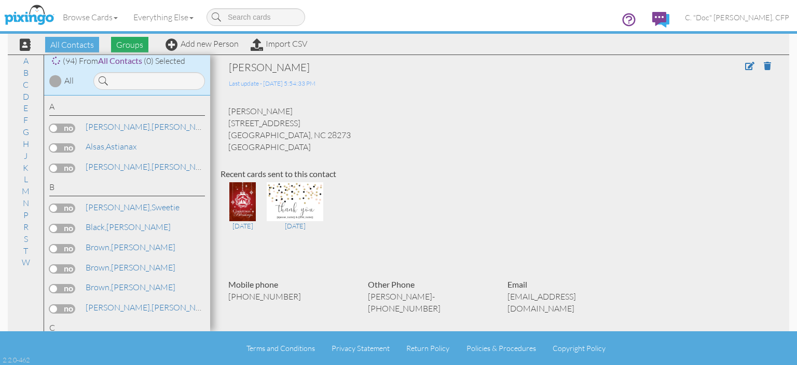
click at [133, 46] on span "Groups" at bounding box center [129, 45] width 37 height 16
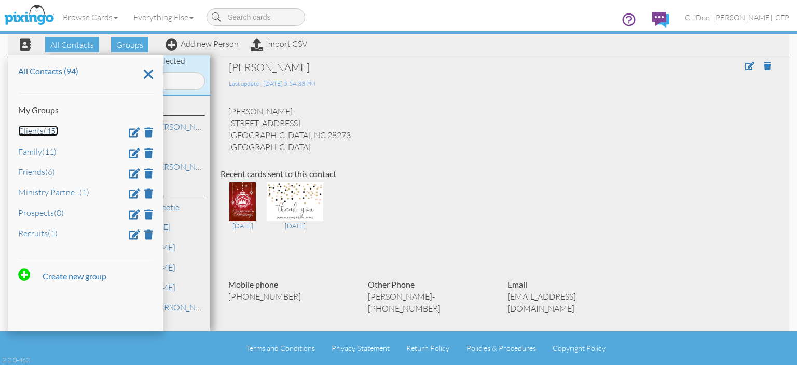
click at [33, 132] on link "Clients (45)" at bounding box center [38, 131] width 40 height 10
click at [149, 77] on icon at bounding box center [148, 74] width 9 height 18
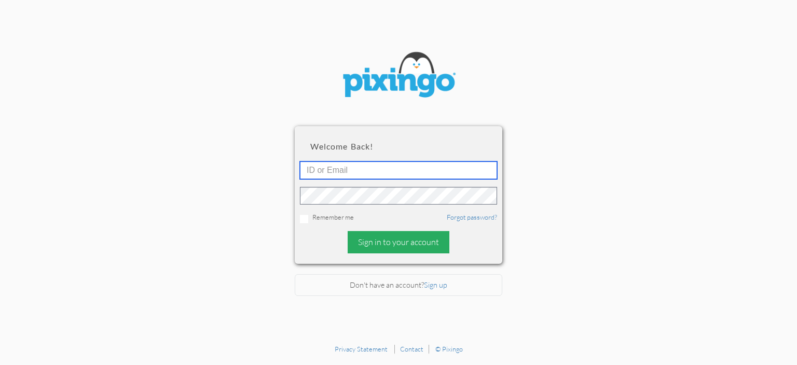
type input "[EMAIL_ADDRESS][DOMAIN_NAME]"
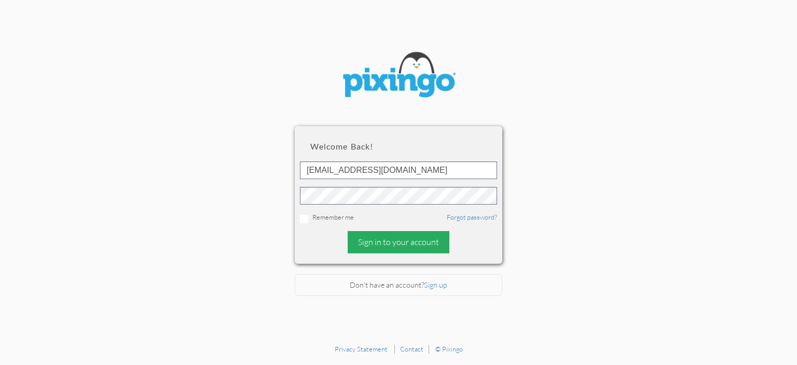
click at [385, 247] on div "Sign in to your account" at bounding box center [399, 242] width 102 height 22
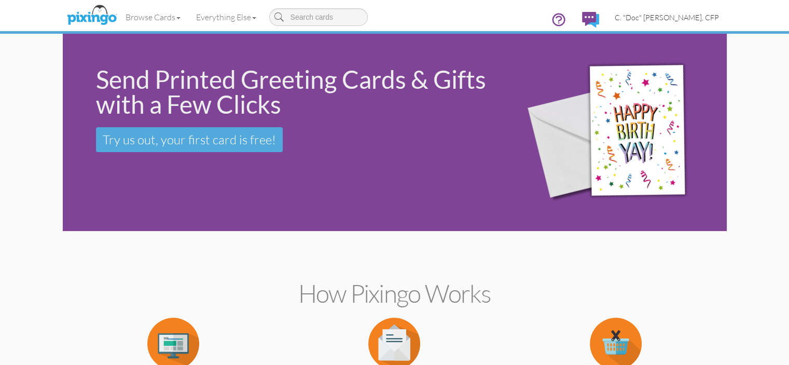
click at [719, 16] on span "C. "Doc" [PERSON_NAME], CFP" at bounding box center [667, 17] width 104 height 9
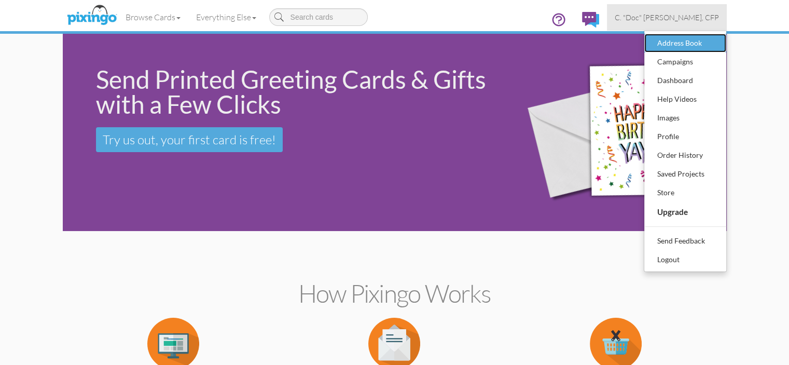
click at [716, 44] on div "Address Book" at bounding box center [685, 43] width 61 height 16
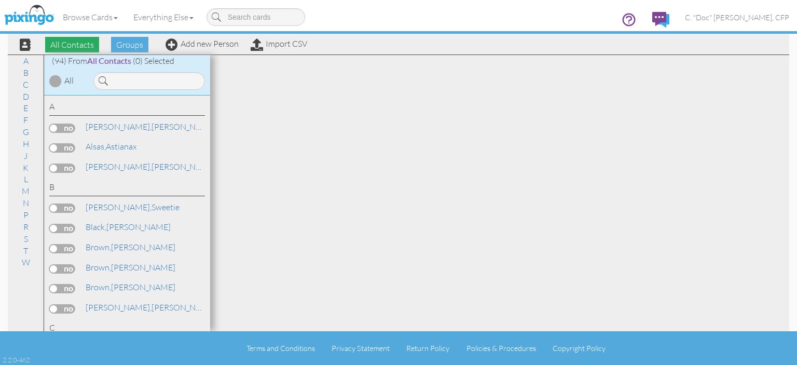
click at [60, 45] on span "All Contacts" at bounding box center [72, 45] width 54 height 16
click at [86, 45] on span "All Contacts" at bounding box center [72, 45] width 54 height 16
click at [131, 43] on span "Groups" at bounding box center [129, 45] width 37 height 16
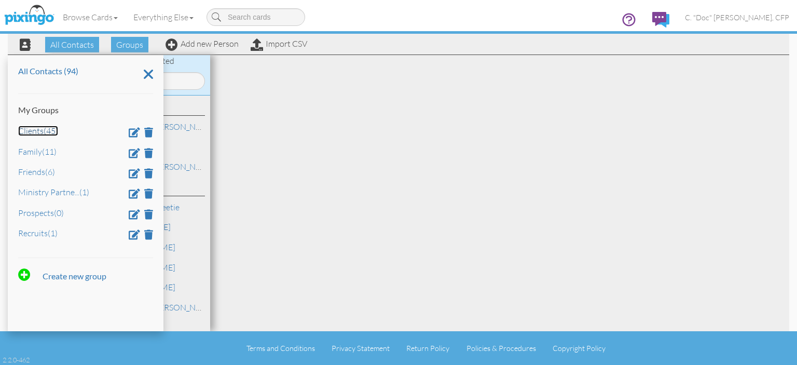
click at [35, 132] on link "Clients (45)" at bounding box center [38, 131] width 40 height 10
